Goal: Task Accomplishment & Management: Manage account settings

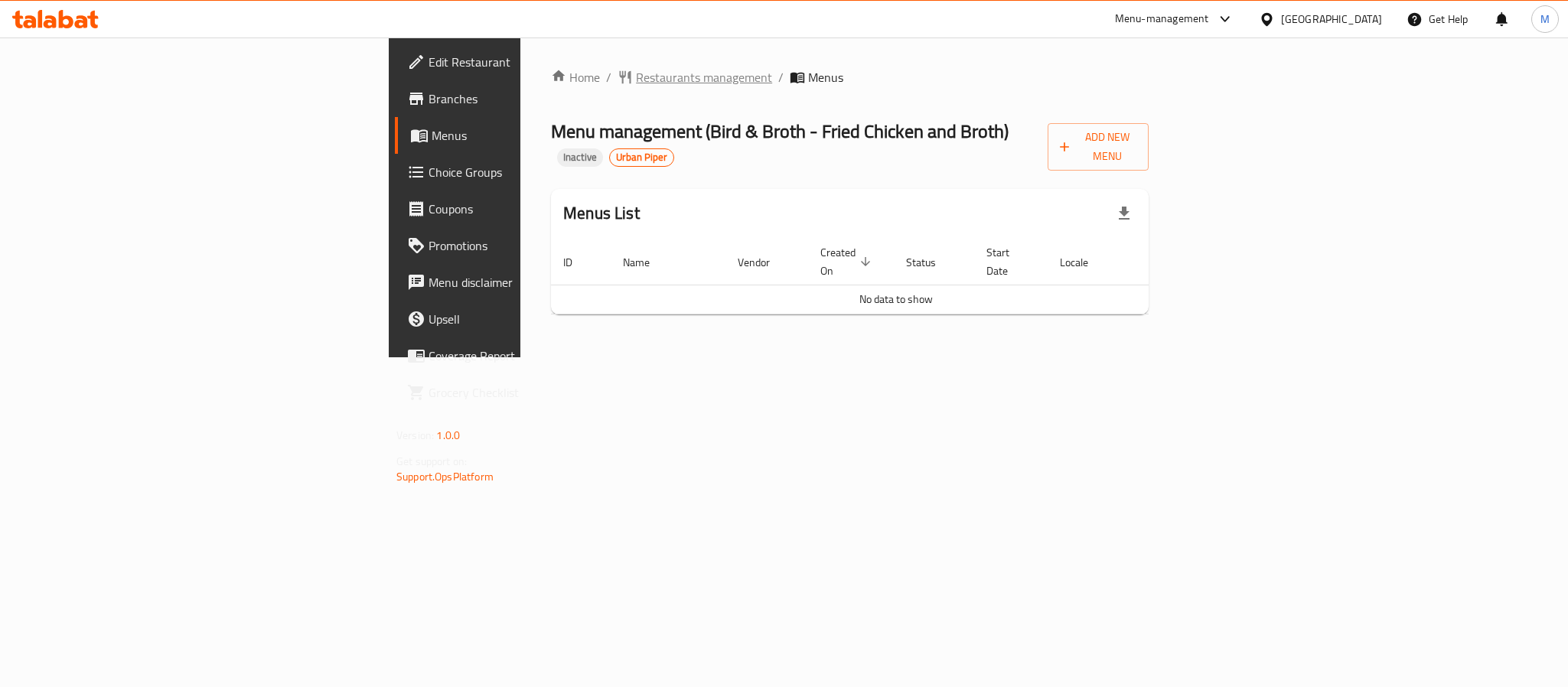
click at [636, 86] on span "Restaurants management" at bounding box center [704, 77] width 136 height 18
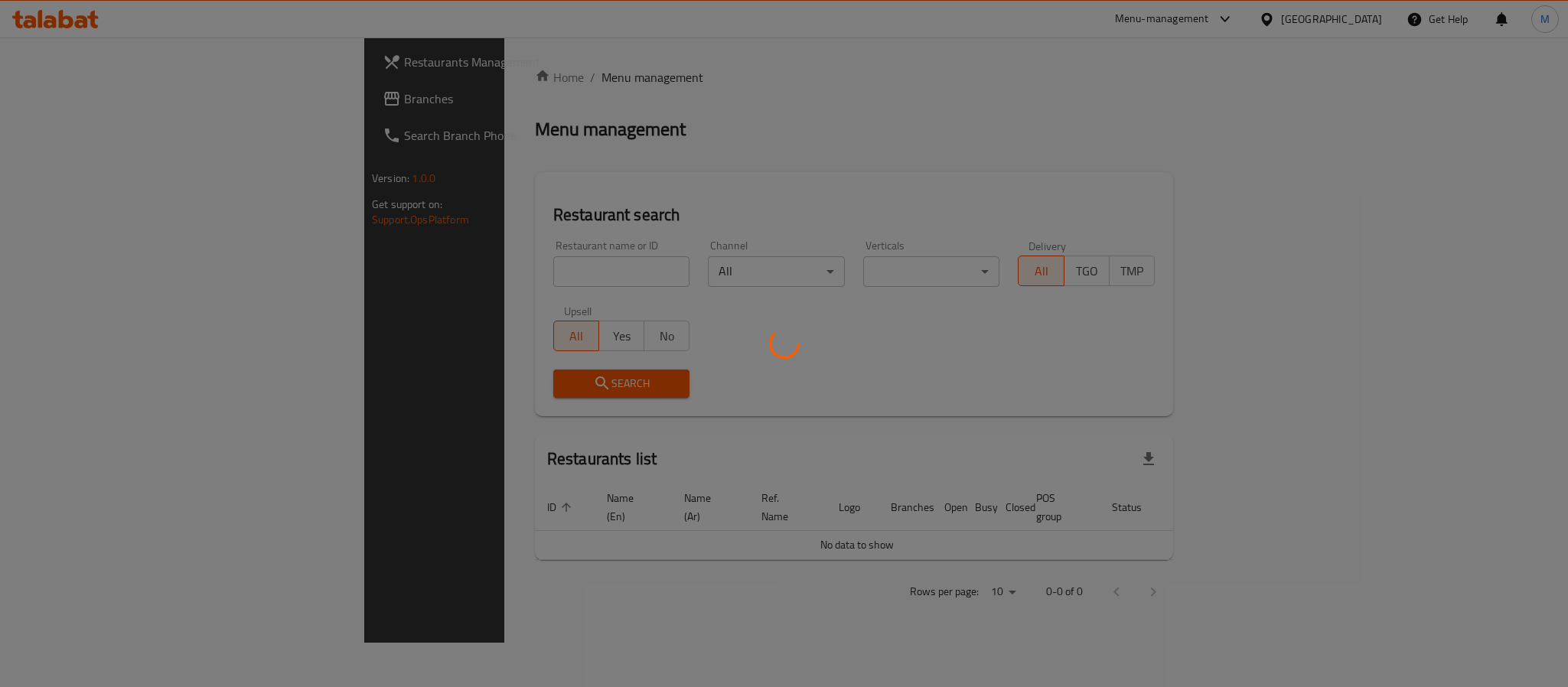
click at [448, 75] on div at bounding box center [784, 344] width 1568 height 687
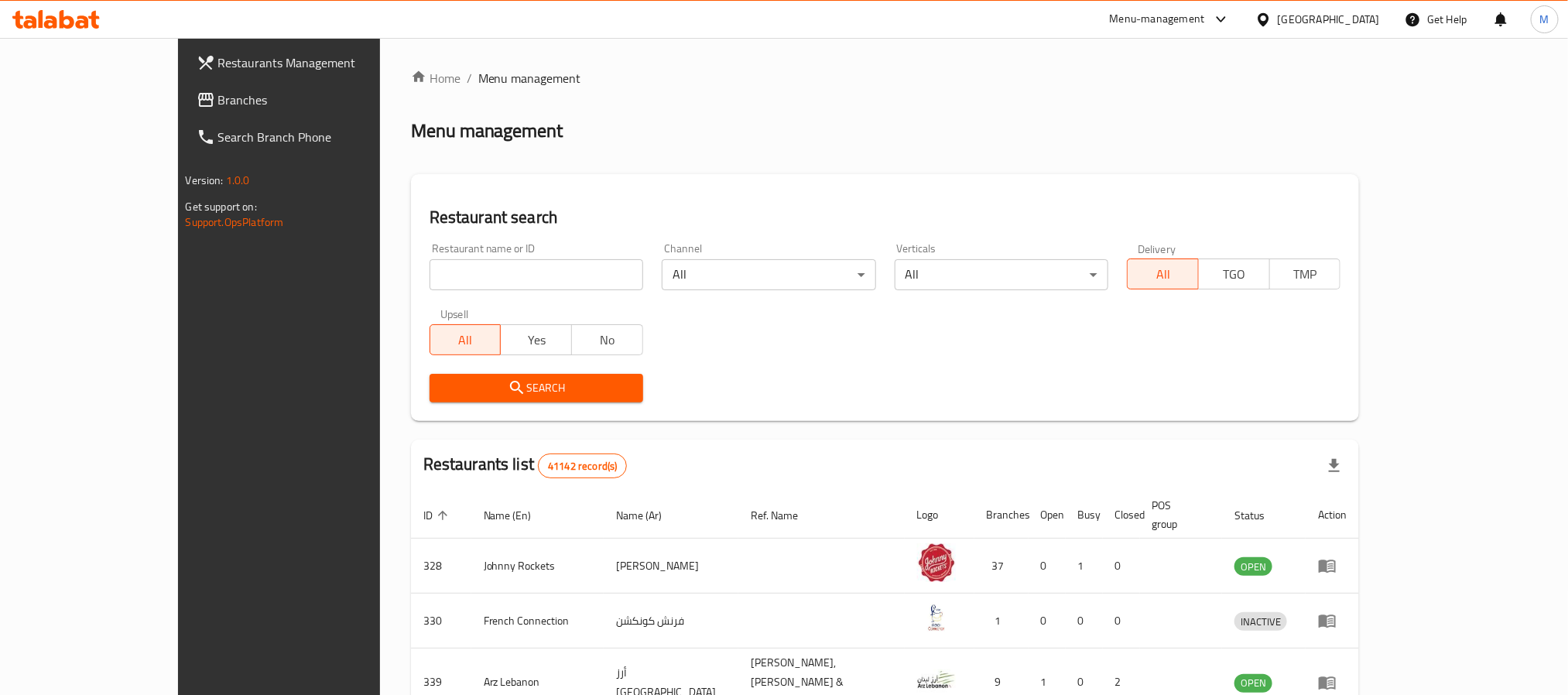
click at [1320, 21] on div "[GEOGRAPHIC_DATA]" at bounding box center [1328, 18] width 102 height 17
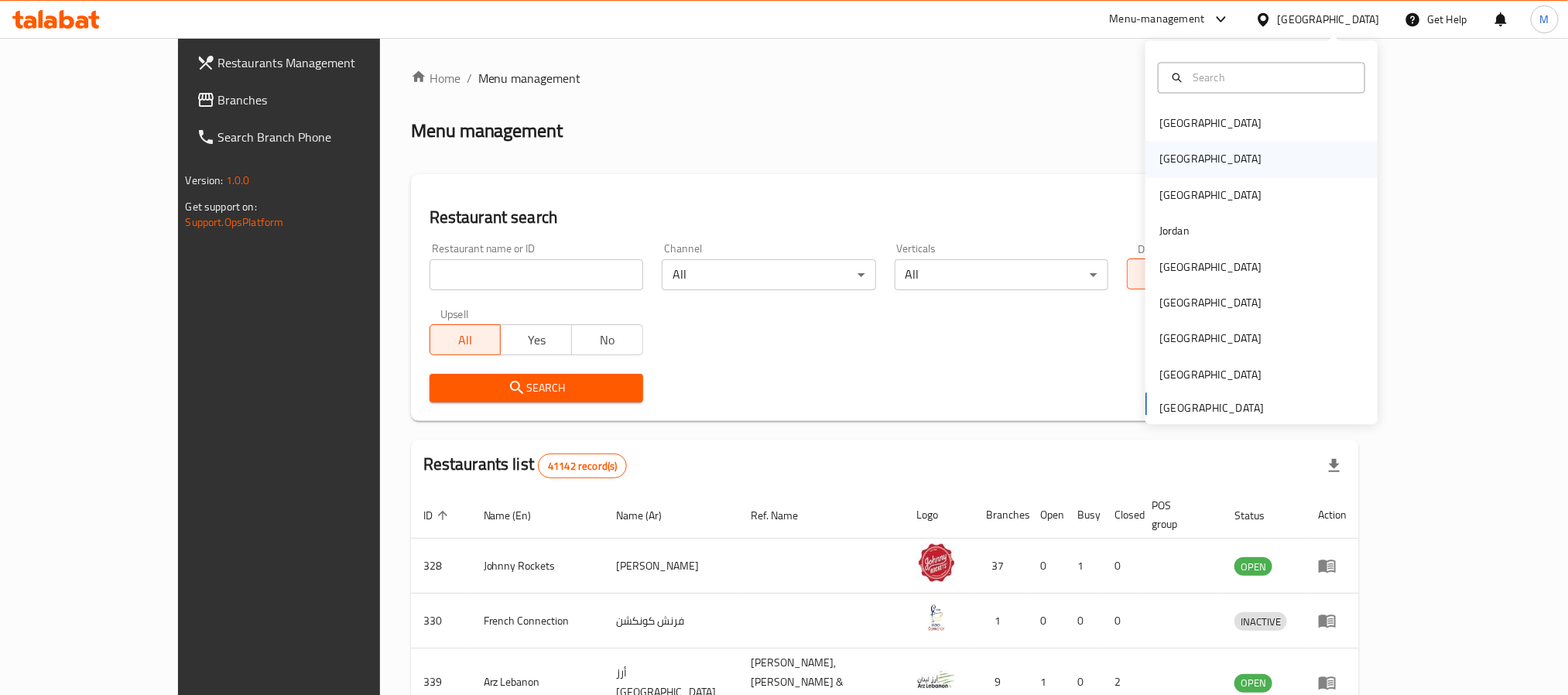
click at [1194, 156] on div "[GEOGRAPHIC_DATA]" at bounding box center [1261, 159] width 233 height 36
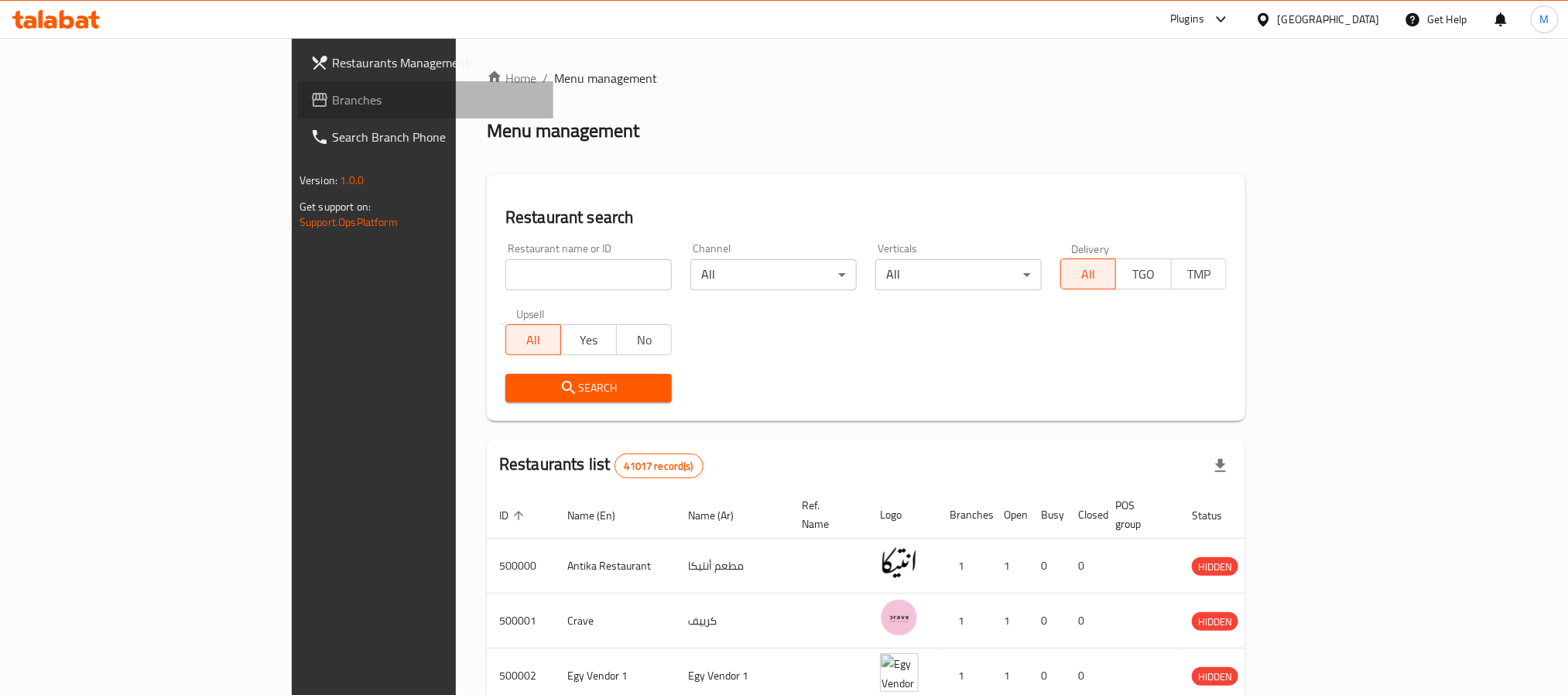
click at [332, 105] on span "Branches" at bounding box center [436, 99] width 209 height 18
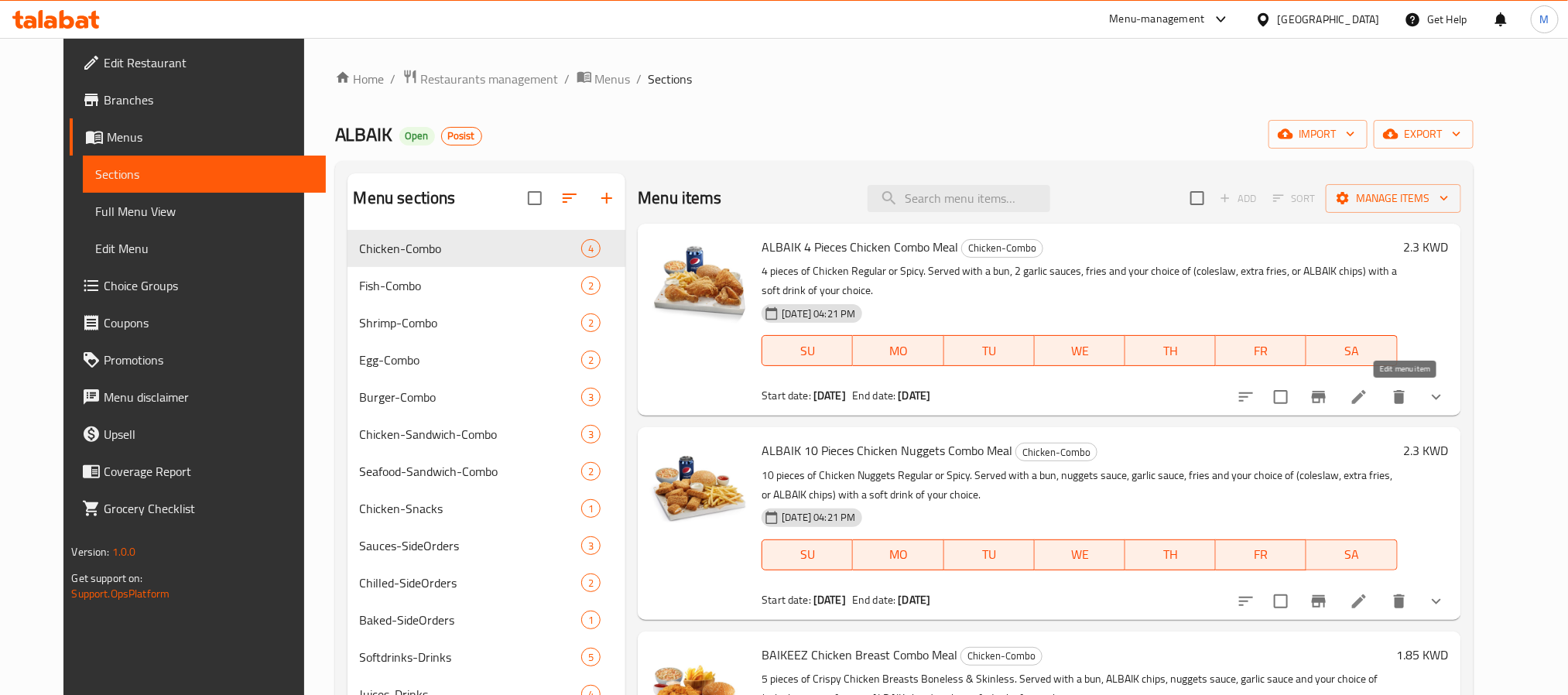
click at [1368, 396] on icon at bounding box center [1358, 397] width 18 height 18
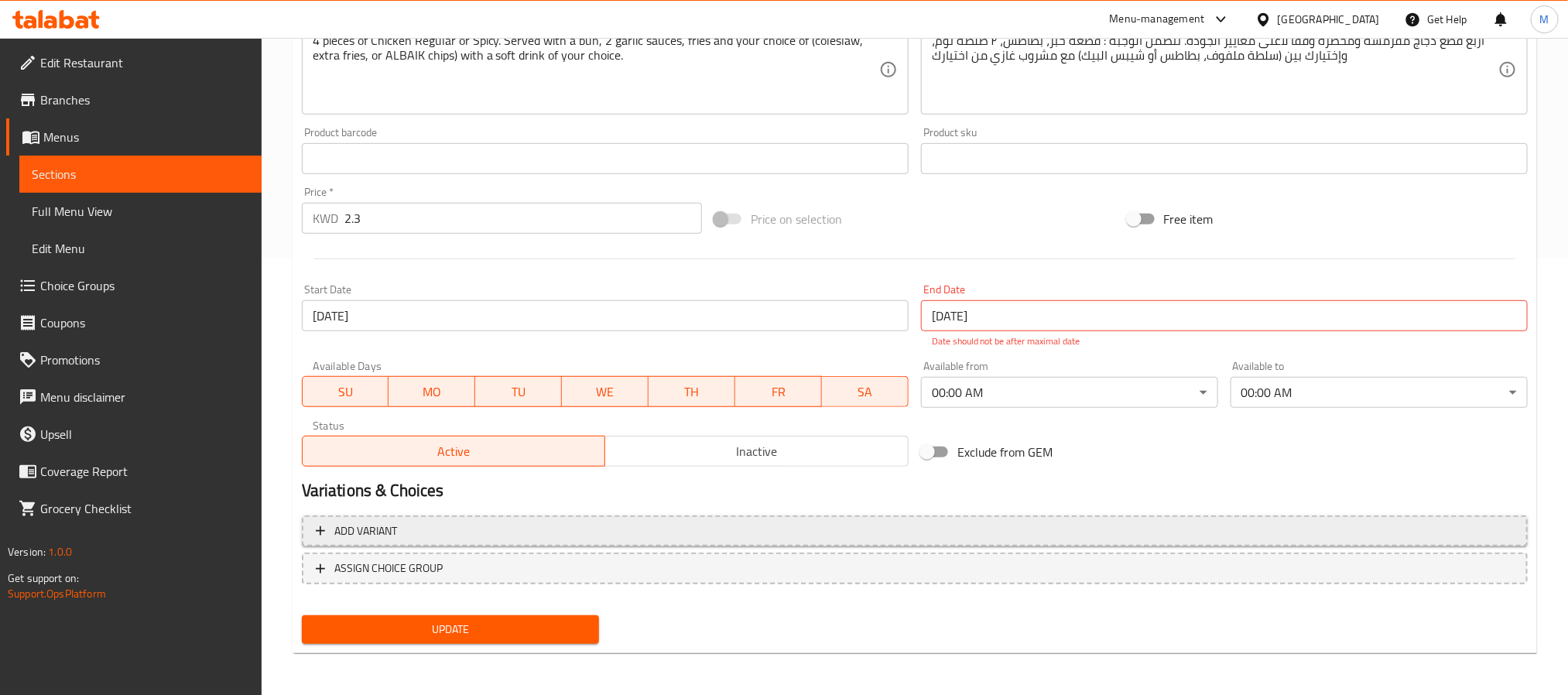
click at [1407, 533] on span "Add variant" at bounding box center [914, 532] width 1198 height 19
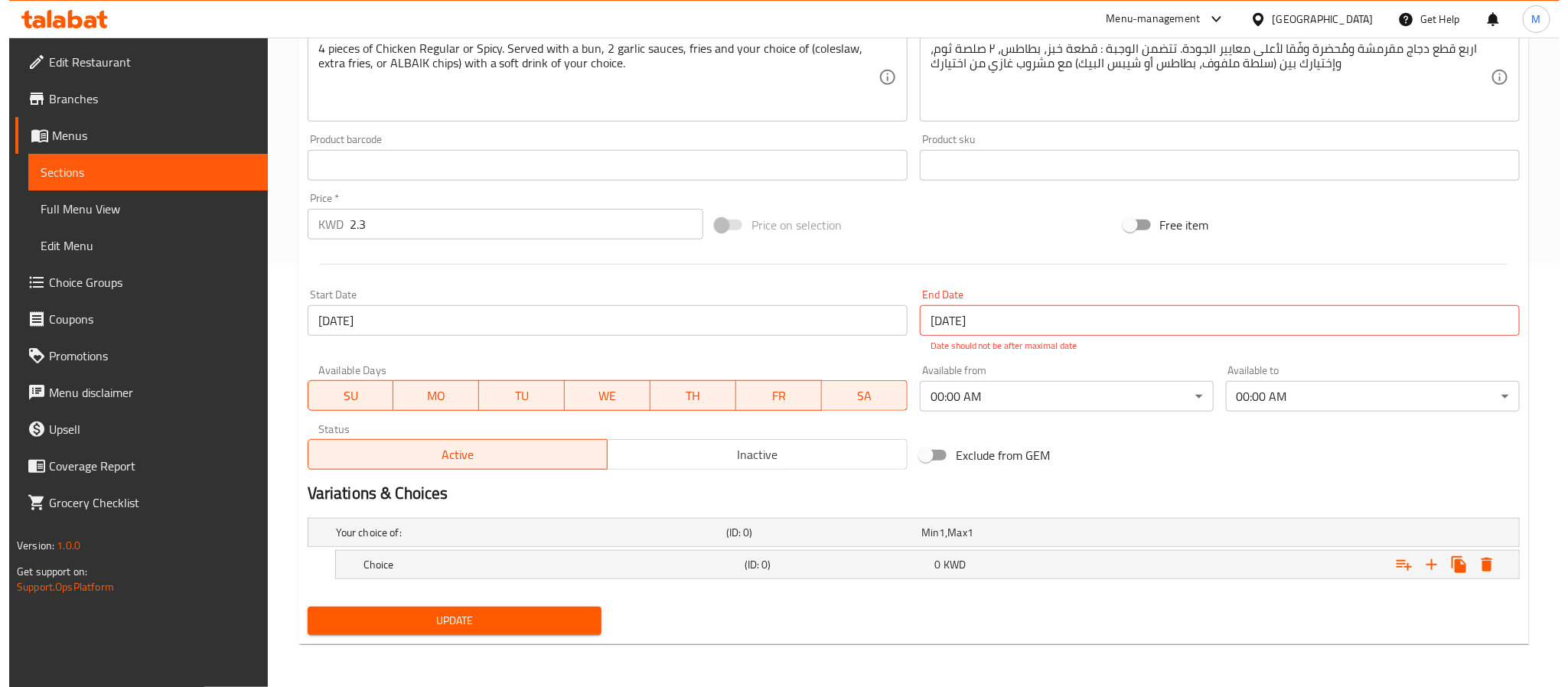
scroll to position [425, 0]
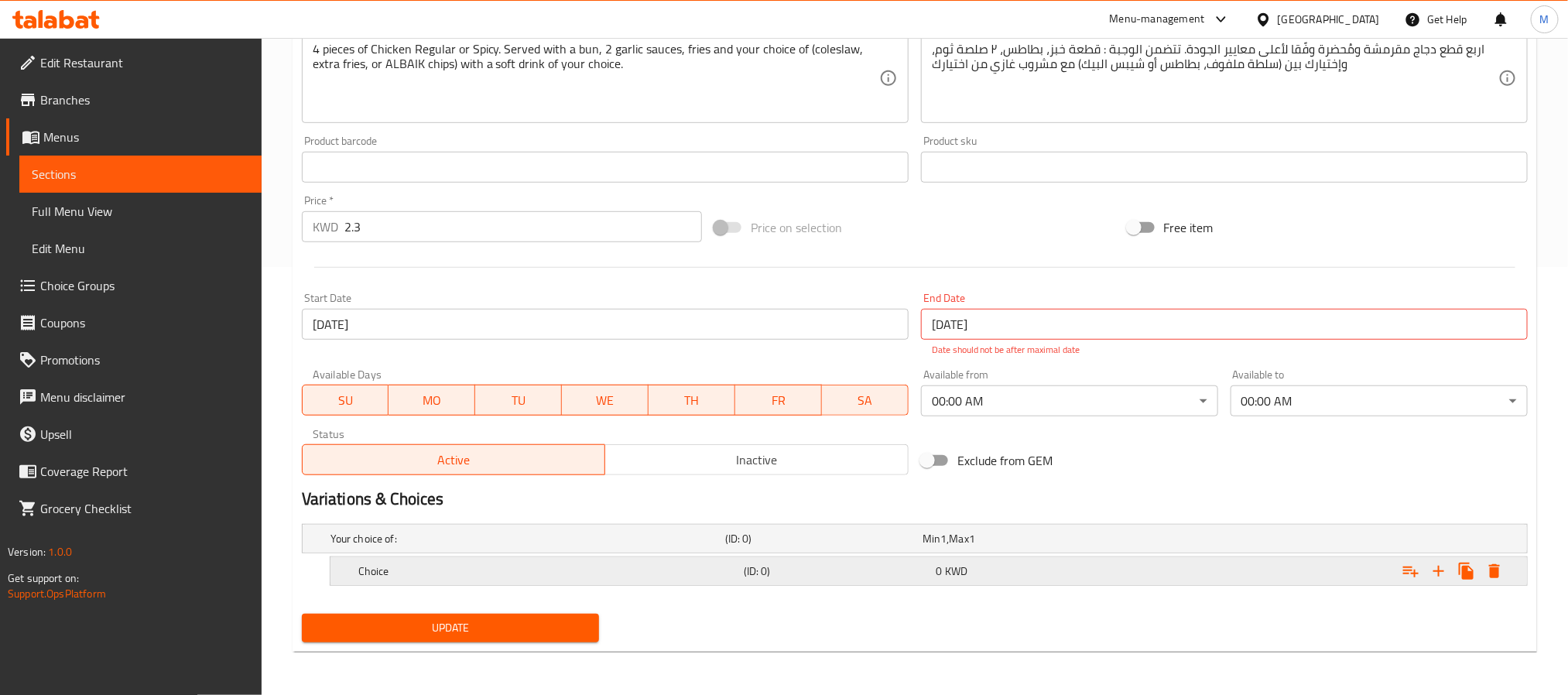
drag, startPoint x: 518, startPoint y: 570, endPoint x: 500, endPoint y: 578, distance: 19.7
click at [516, 570] on h5 "Choice" at bounding box center [548, 571] width 379 height 16
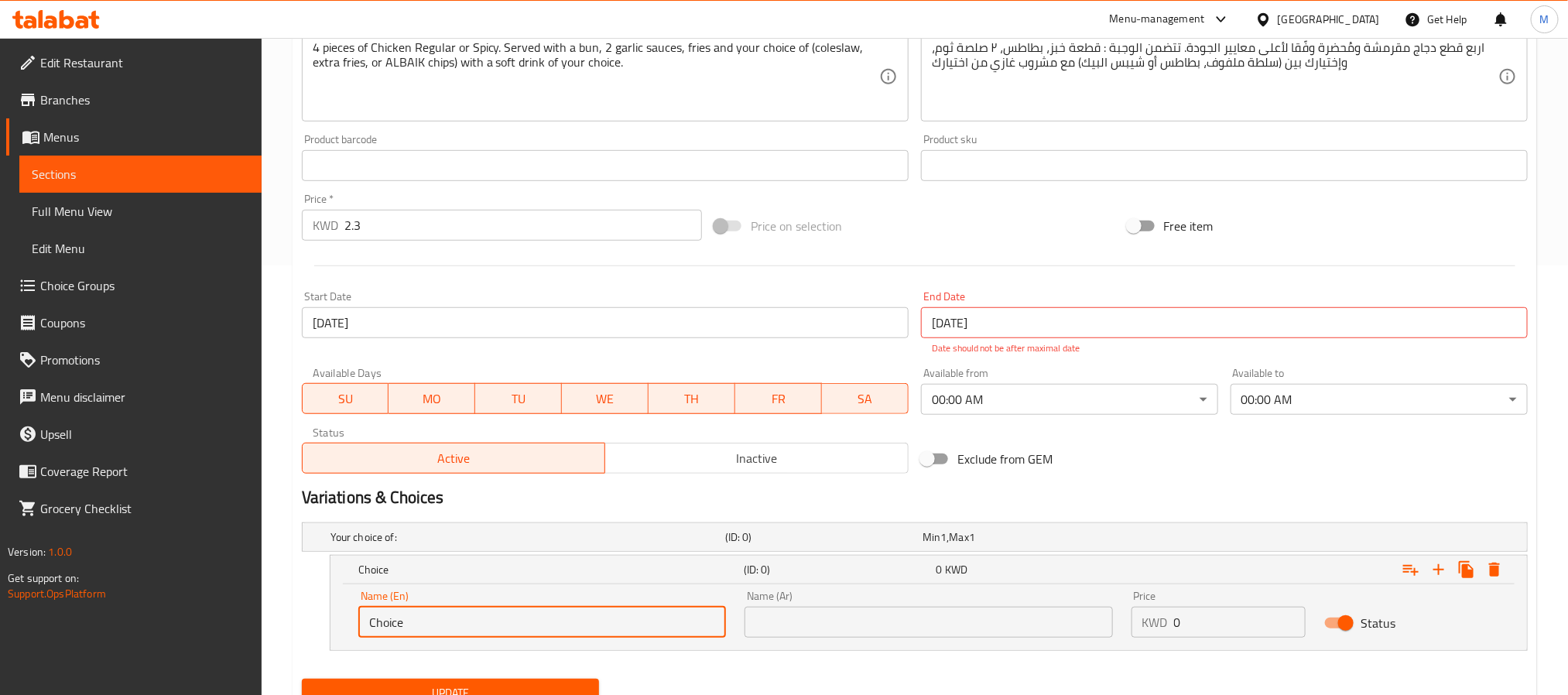
drag, startPoint x: 379, startPoint y: 618, endPoint x: 432, endPoint y: 627, distance: 53.8
click at [432, 627] on input "Choice" at bounding box center [541, 622] width 368 height 31
click at [767, 618] on div "Name (En) Choice Name (En) Name (Ar) Name (Ar) Price KWD 0 Price Status" at bounding box center [928, 613] width 1159 height 66
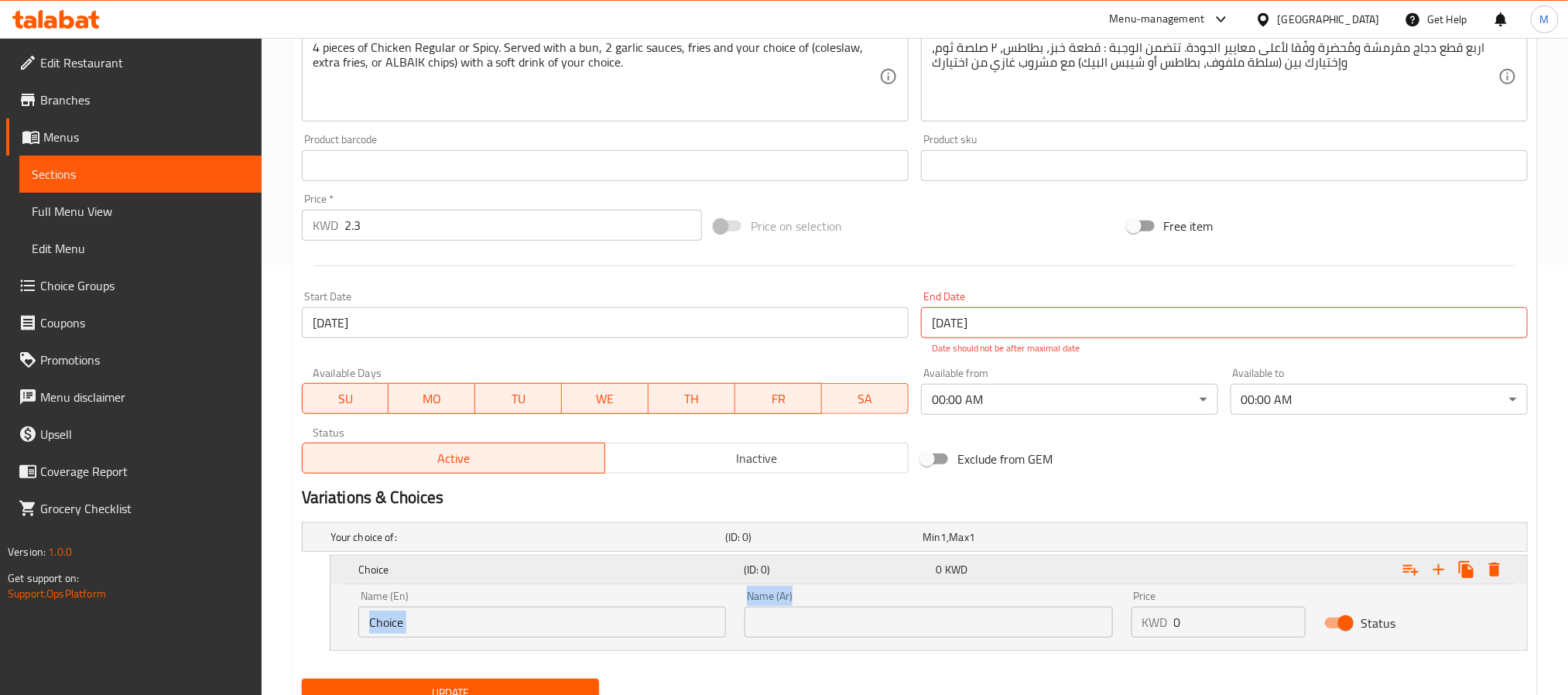
click at [959, 574] on span "KWD" at bounding box center [956, 570] width 23 height 20
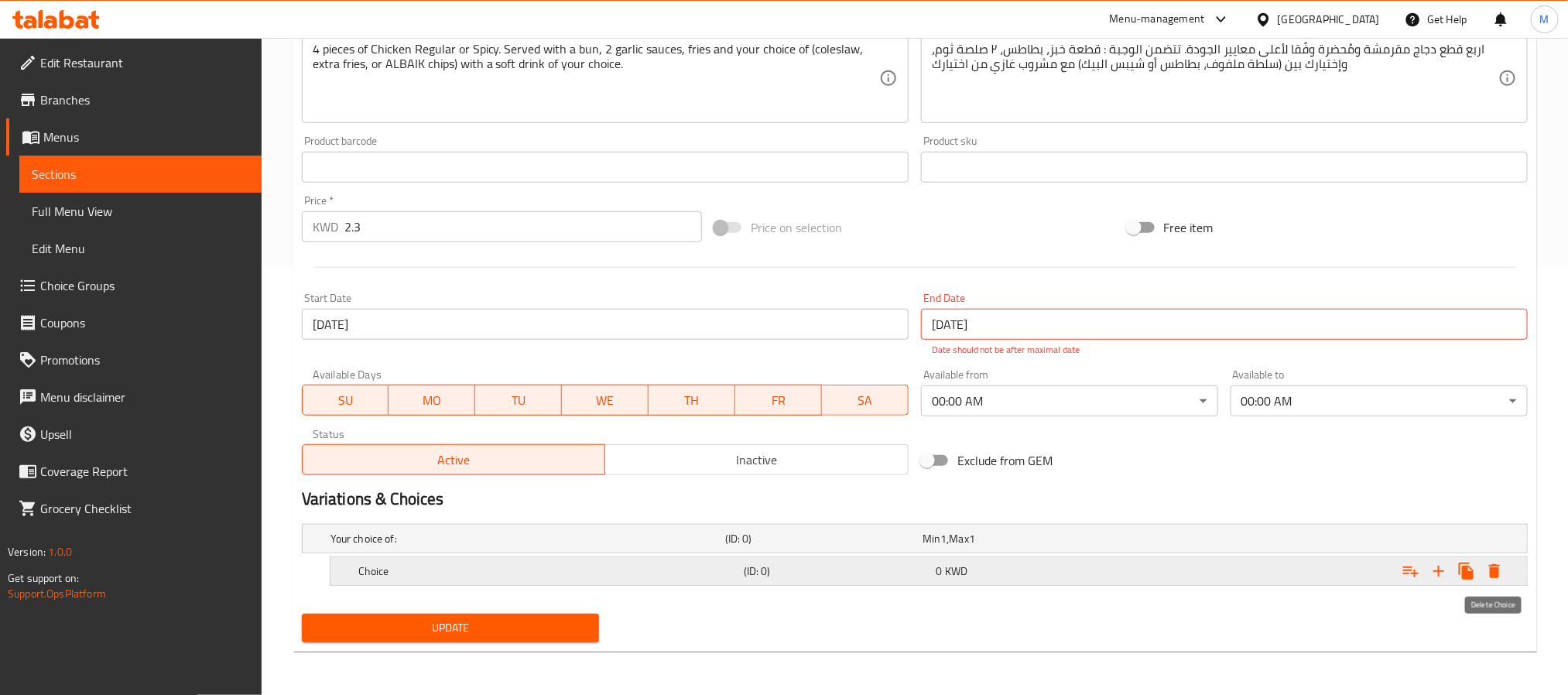
click at [1499, 569] on icon "Expand" at bounding box center [1494, 570] width 18 height 18
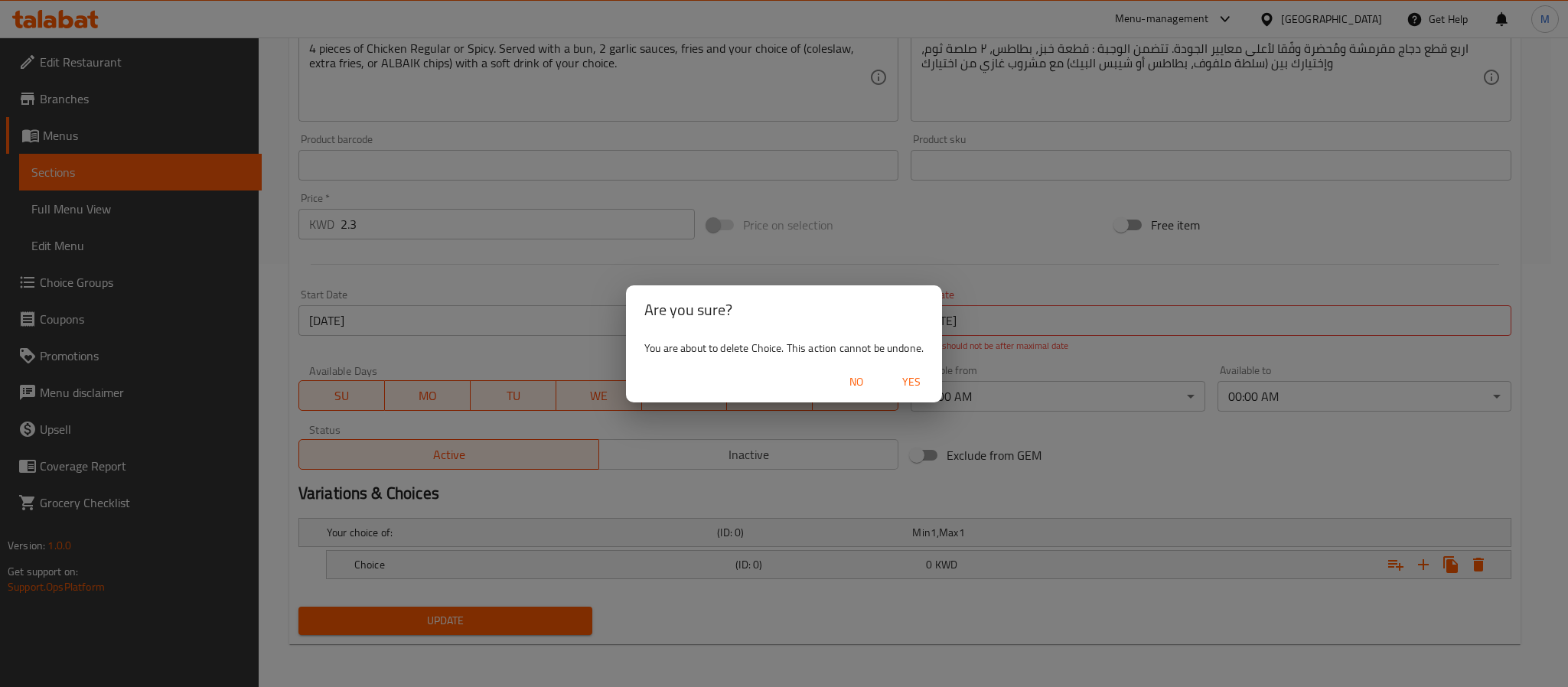
click at [918, 381] on span "Yes" at bounding box center [911, 383] width 36 height 19
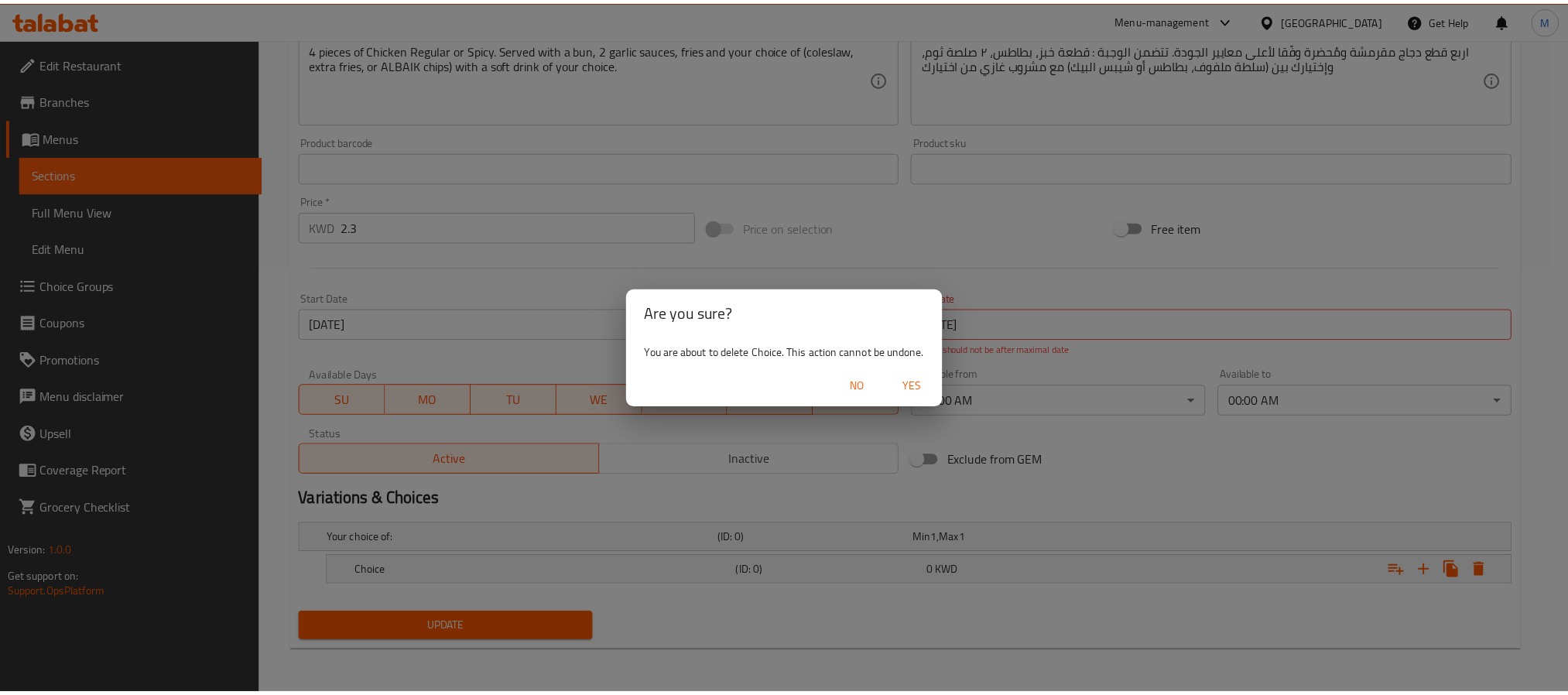
scroll to position [423, 0]
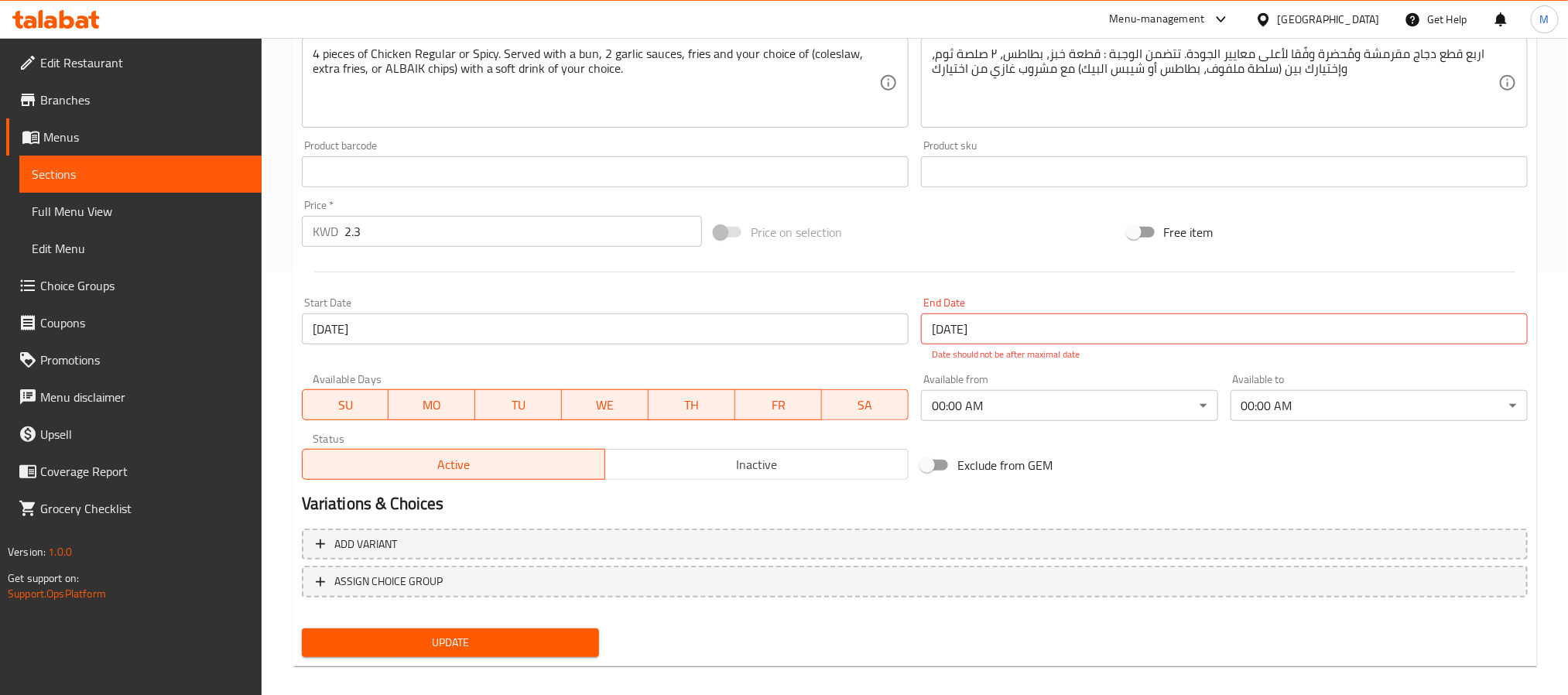
click at [70, 118] on link "Menus" at bounding box center [133, 137] width 255 height 37
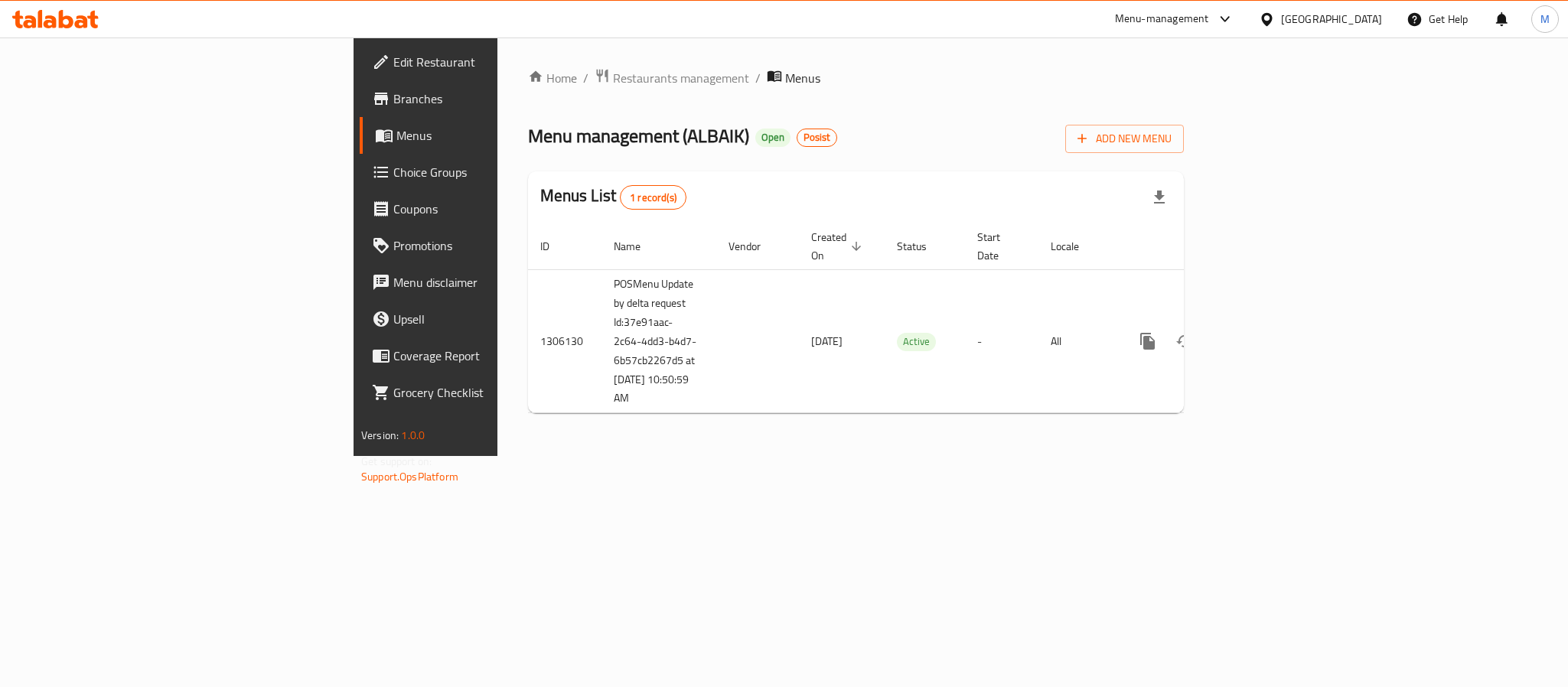
click at [354, 99] on div "Edit Restaurant Branches Menus Choice Groups Coupons Promotions Menu disclaimer…" at bounding box center [784, 246] width 861 height 418
click at [393, 99] on span "Branches" at bounding box center [498, 98] width 210 height 18
